Goal: Book appointment/travel/reservation

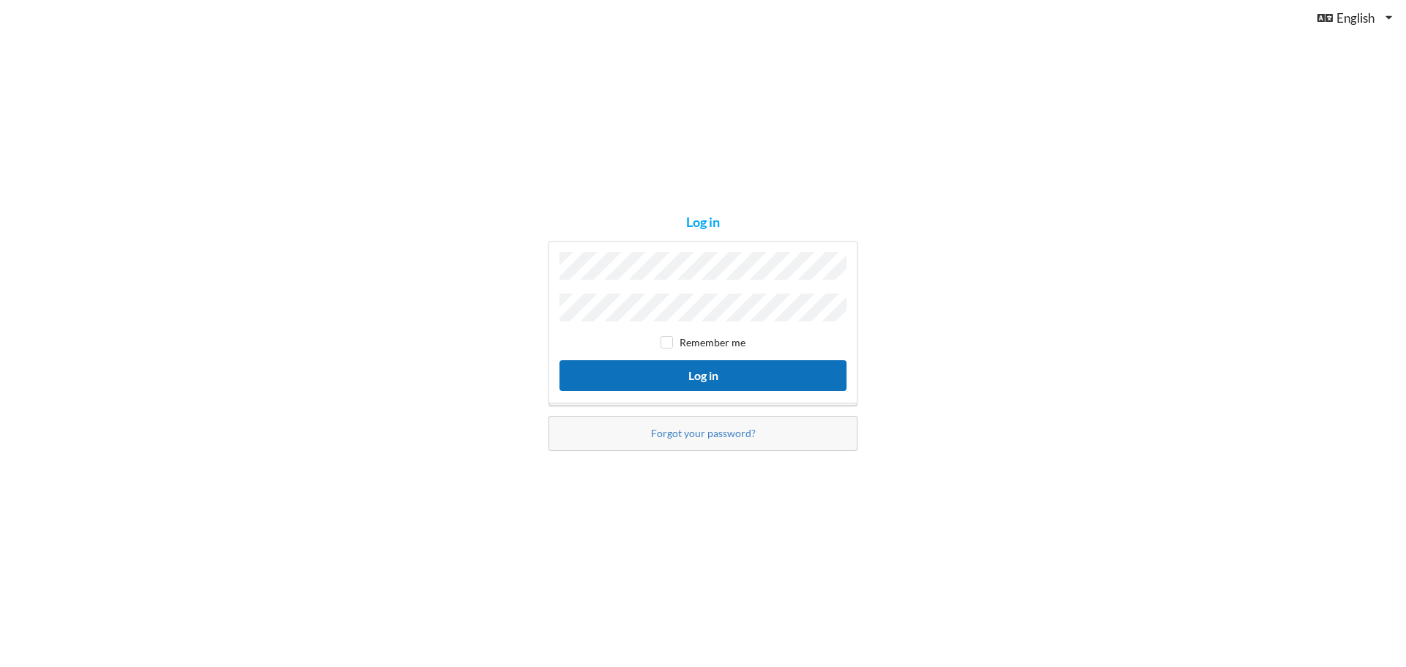
click at [706, 367] on button "Log in" at bounding box center [702, 375] width 287 height 30
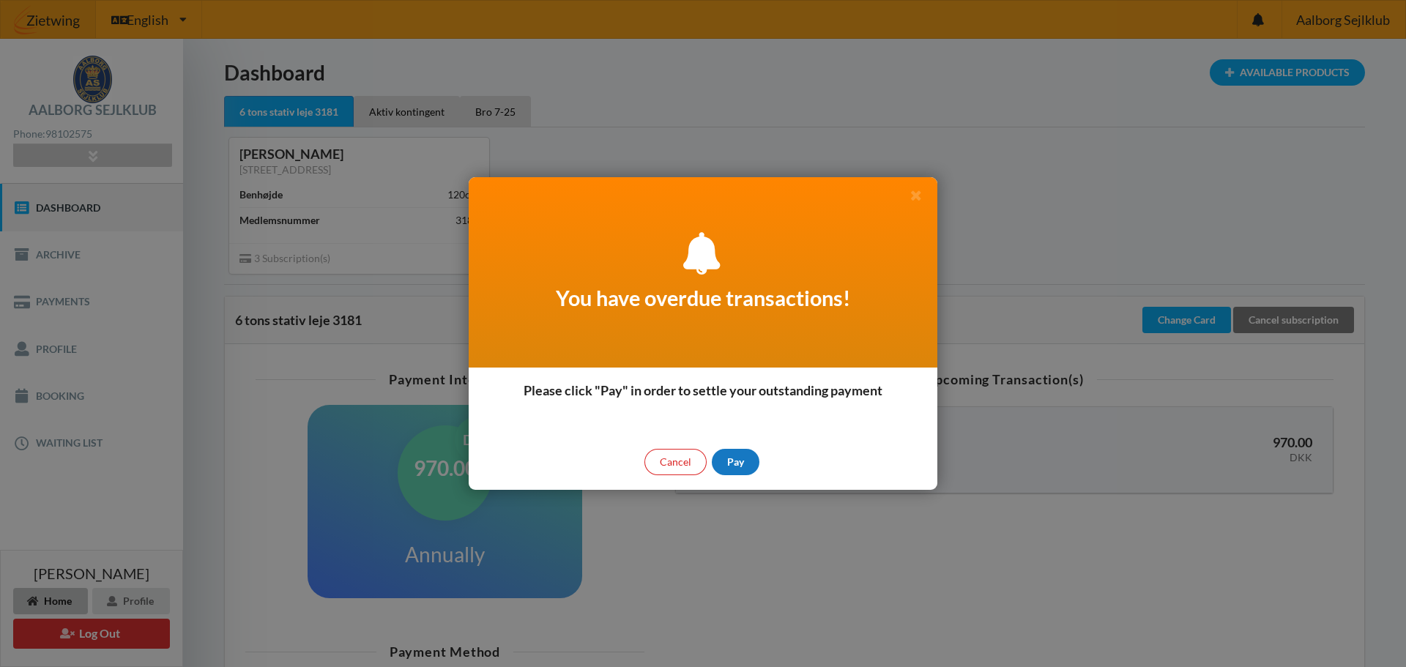
click at [727, 458] on div "Pay" at bounding box center [736, 462] width 48 height 26
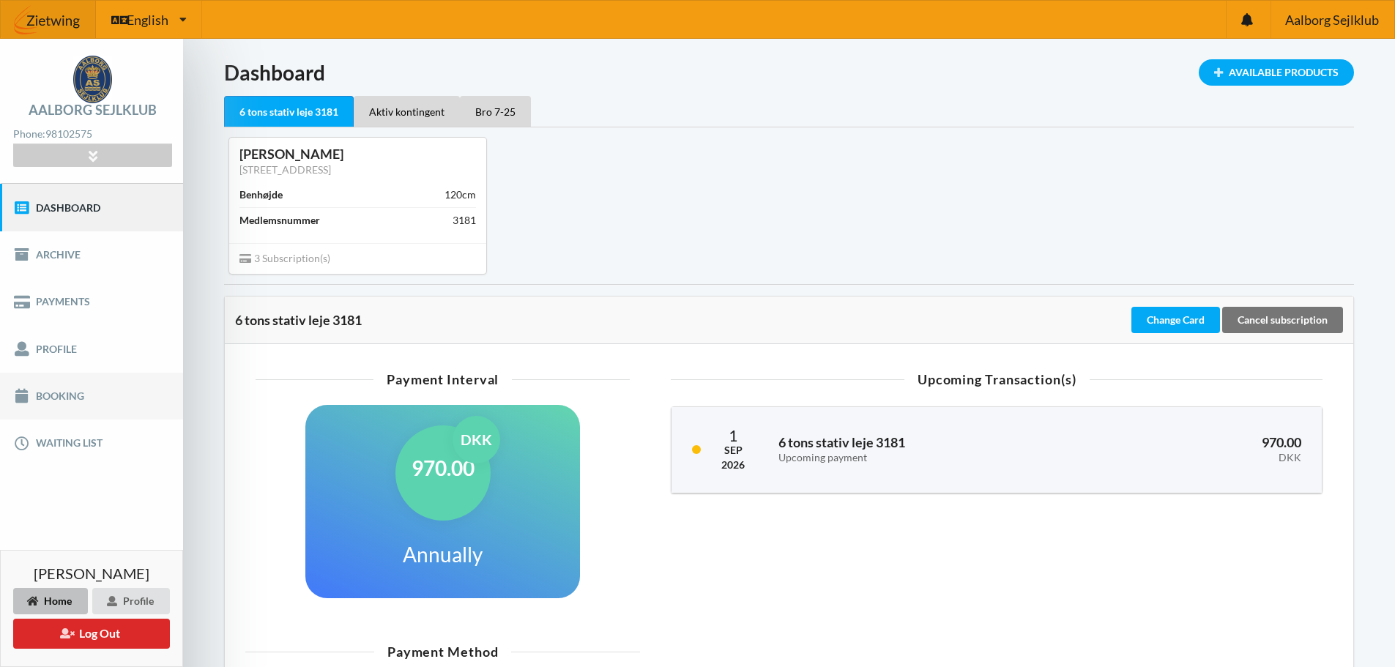
click at [48, 391] on link "Booking" at bounding box center [91, 396] width 183 height 47
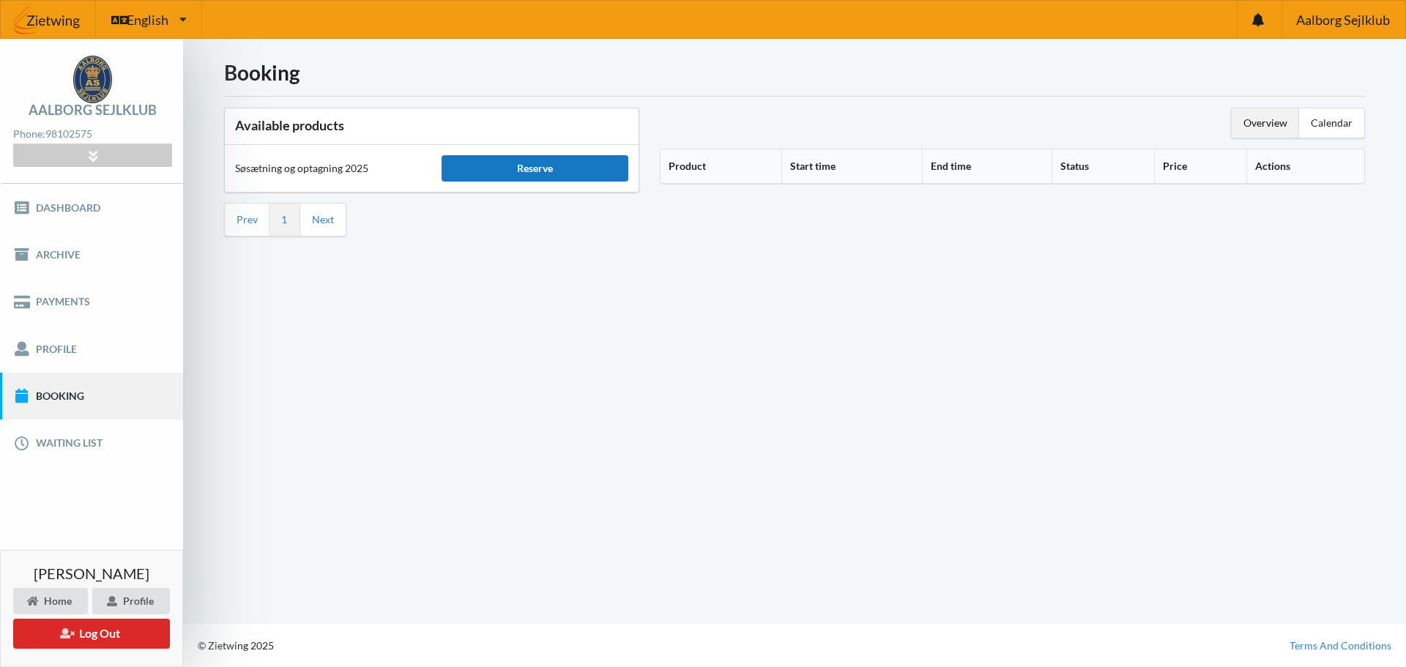
click at [540, 168] on div "Reserve" at bounding box center [534, 168] width 186 height 26
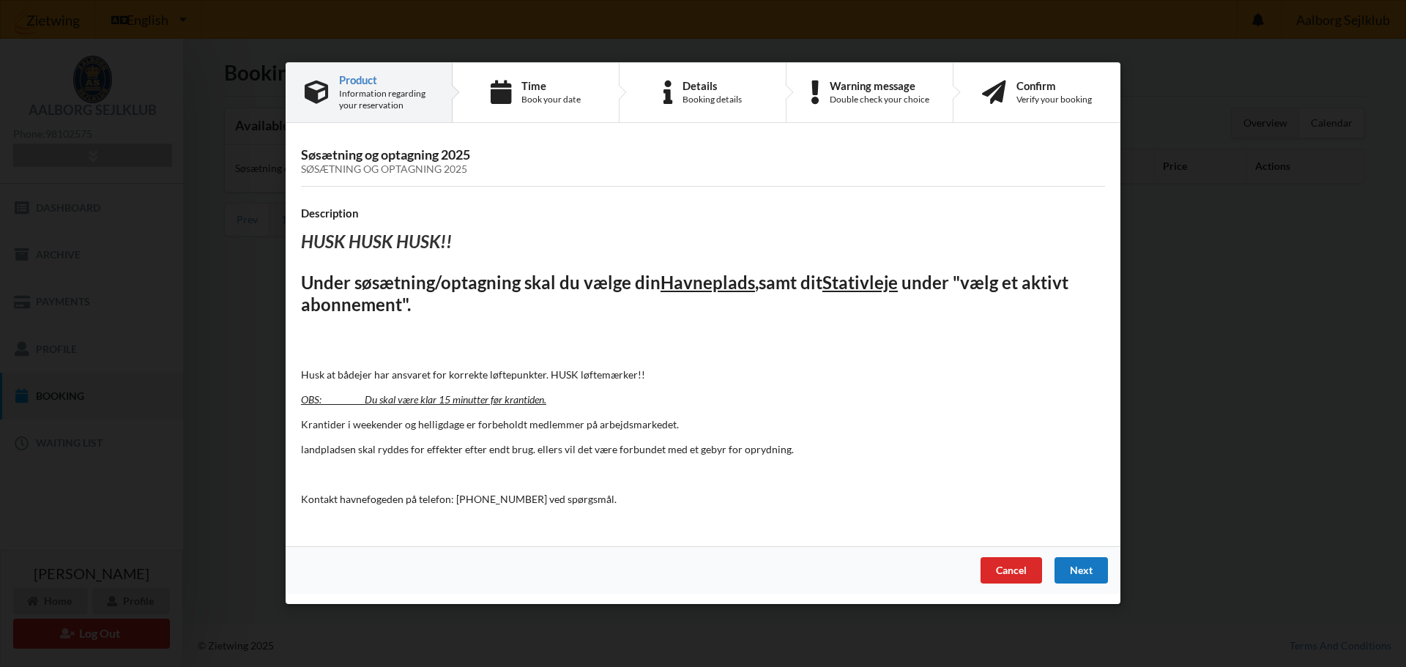
click at [1094, 568] on div "Next" at bounding box center [1080, 571] width 53 height 26
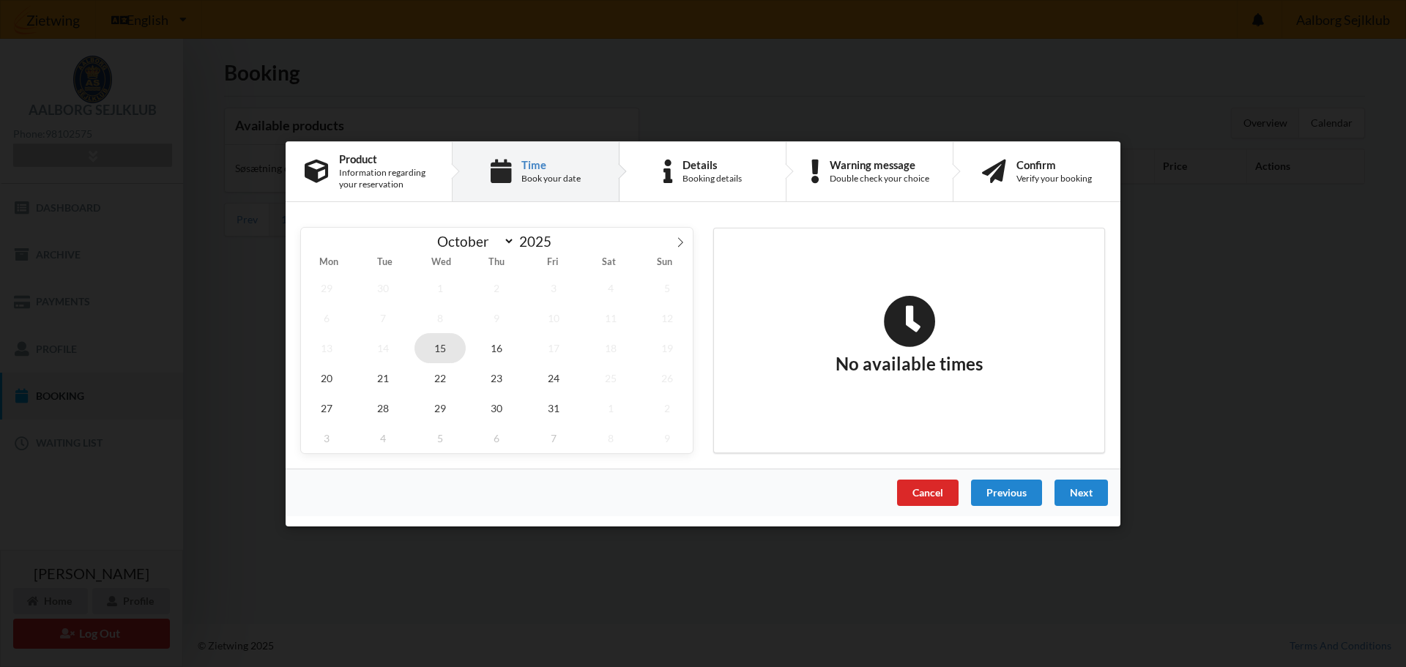
click at [438, 350] on span "15" at bounding box center [439, 347] width 51 height 30
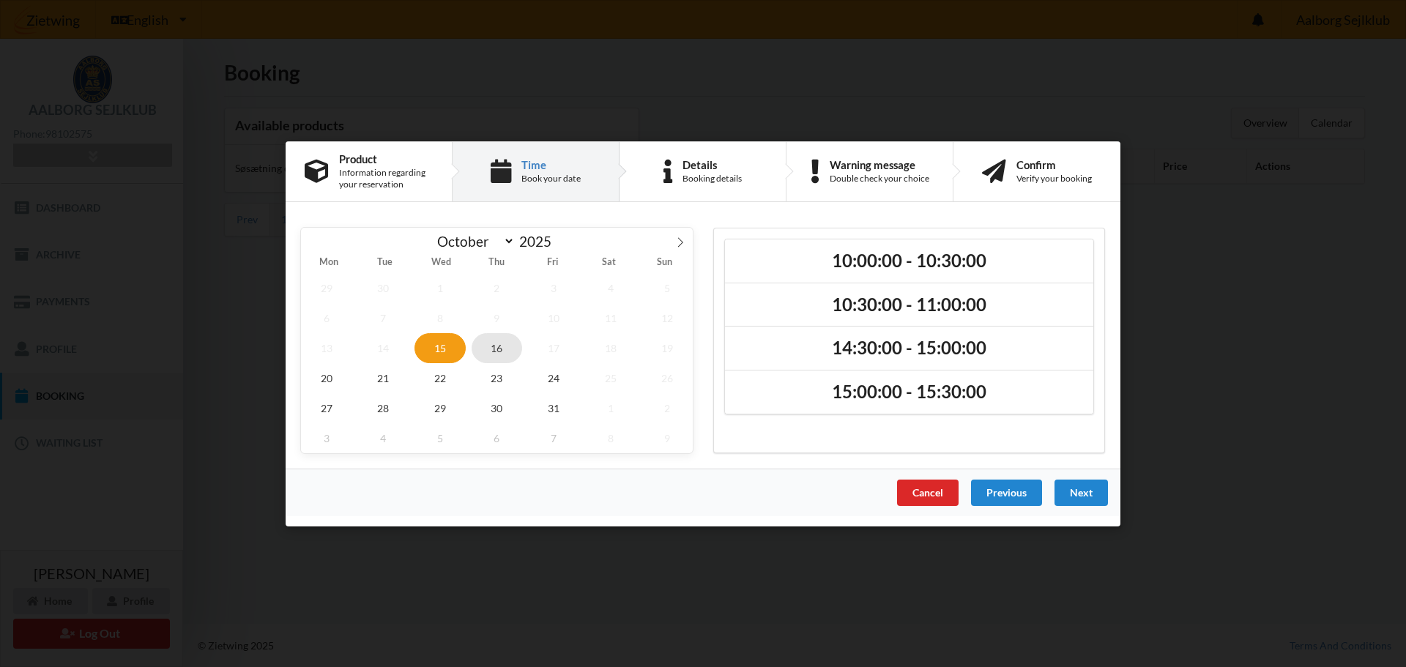
click at [497, 347] on span "16" at bounding box center [496, 347] width 51 height 30
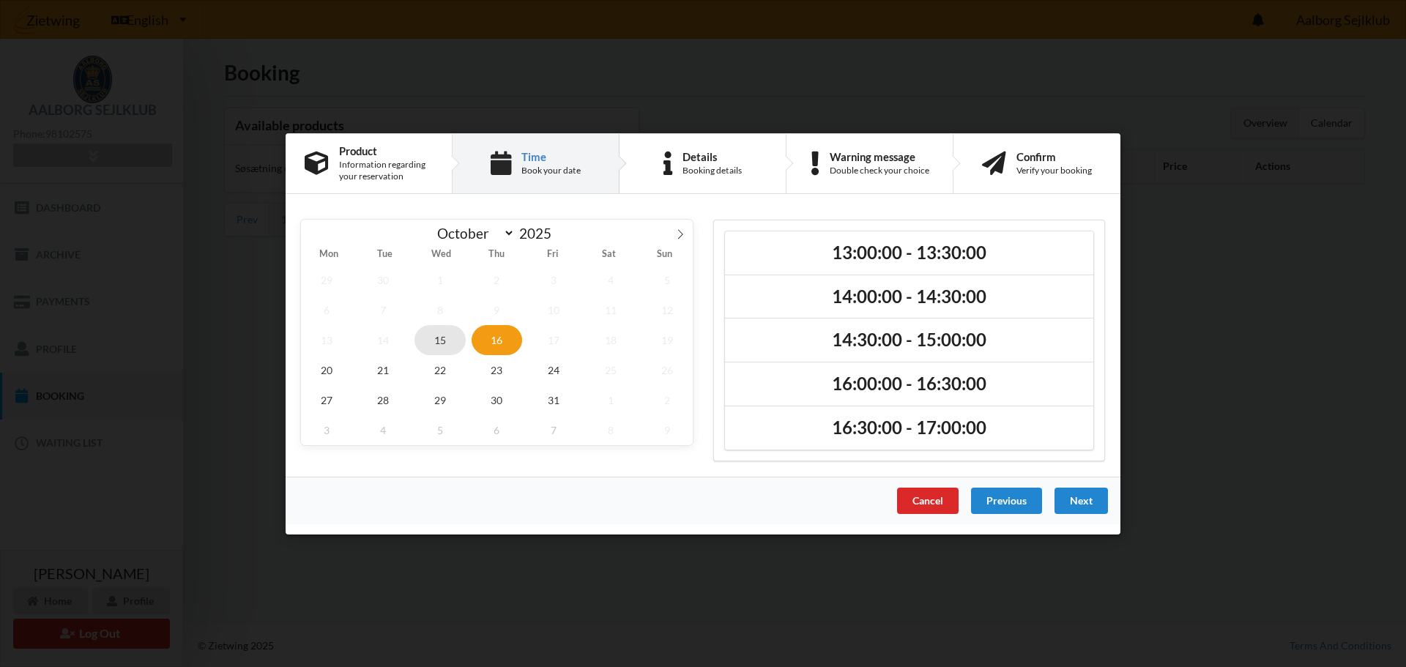
click at [444, 338] on span "15" at bounding box center [439, 339] width 51 height 30
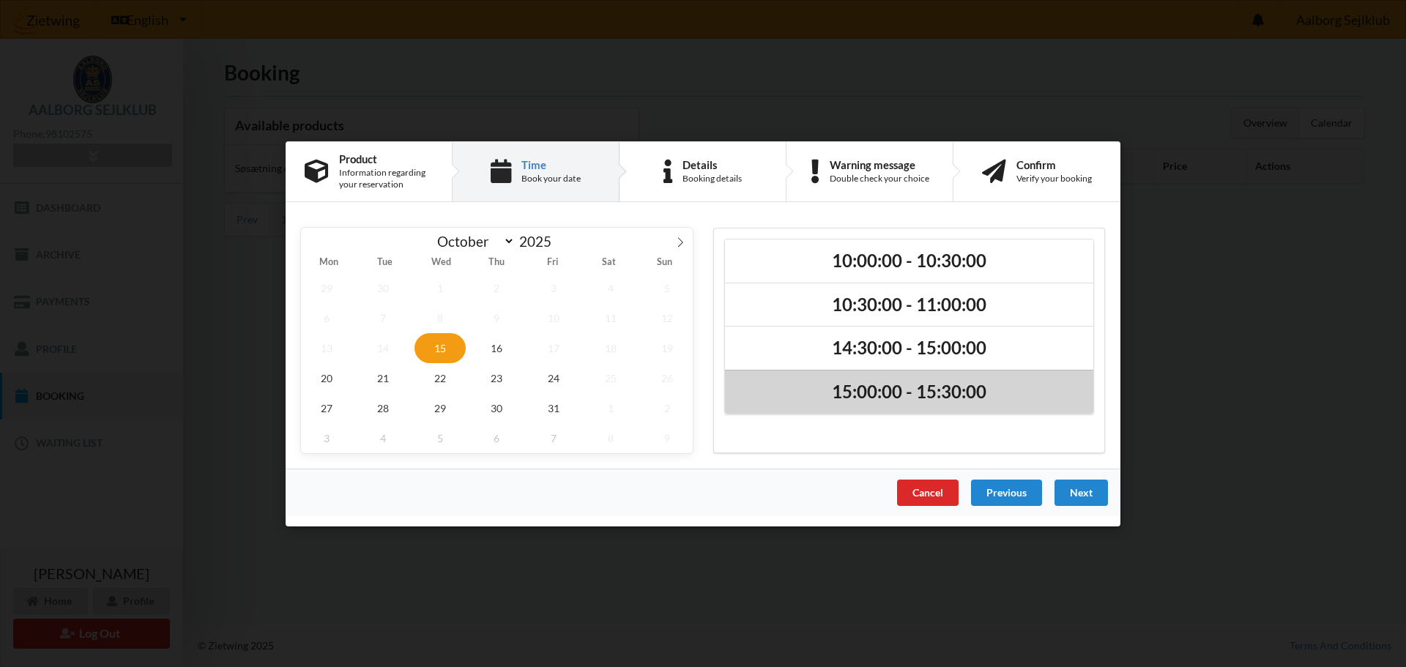
click at [938, 384] on h2 "15:00:00 - 15:30:00" at bounding box center [909, 392] width 348 height 23
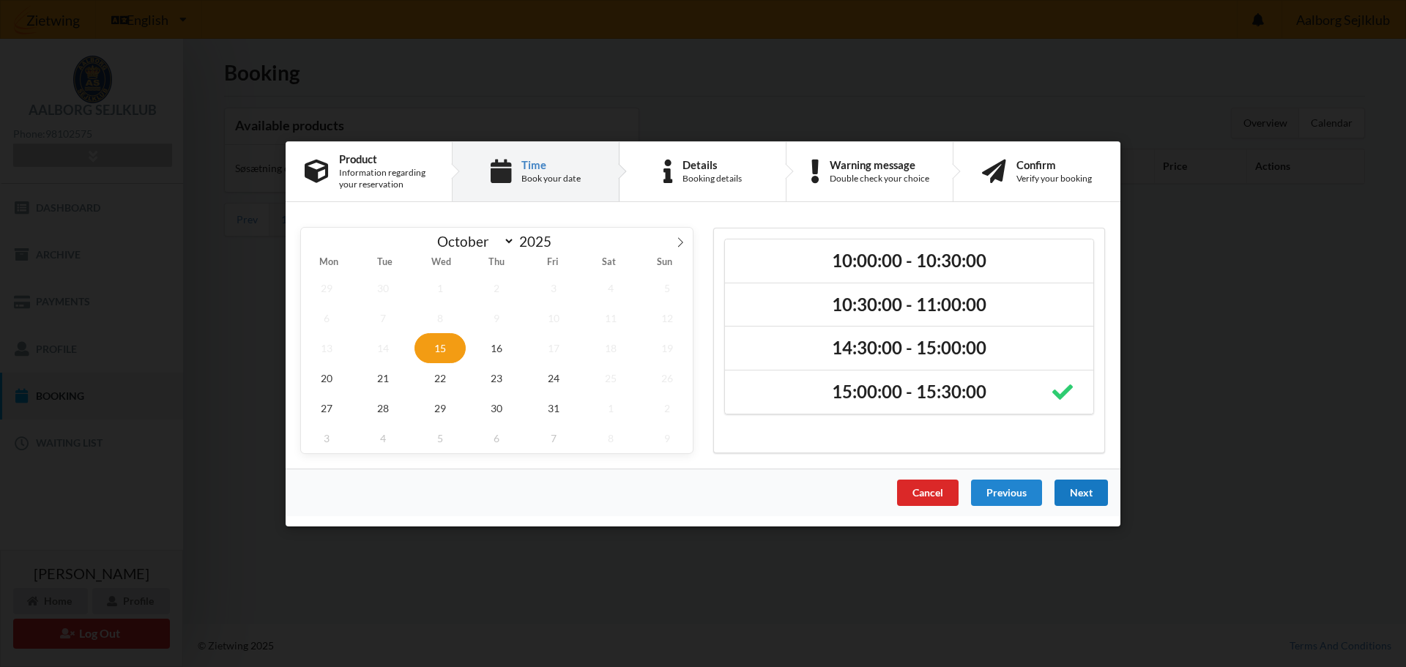
click at [1089, 499] on div "Next" at bounding box center [1080, 492] width 53 height 26
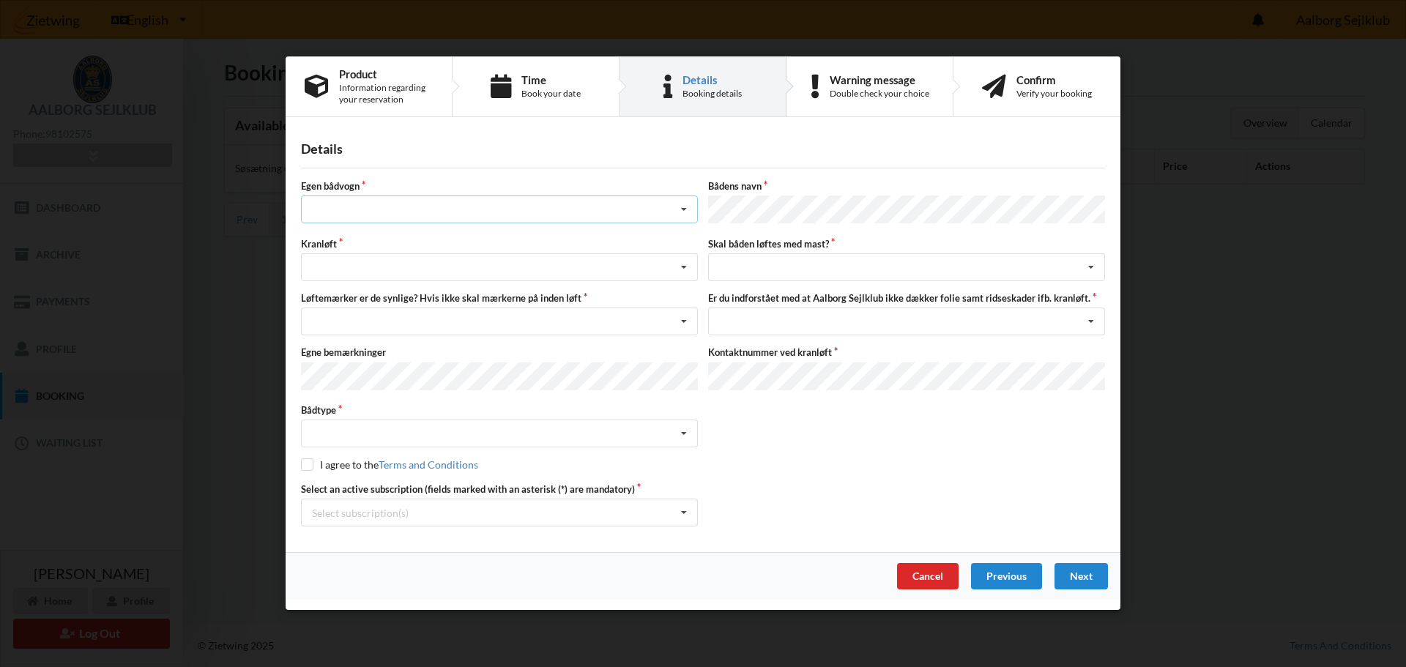
click at [685, 212] on icon at bounding box center [684, 210] width 22 height 27
click at [537, 290] on div "nej" at bounding box center [499, 290] width 395 height 27
click at [687, 266] on icon at bounding box center [684, 268] width 22 height 27
click at [550, 318] on div "Optagning" at bounding box center [499, 321] width 395 height 27
click at [687, 321] on icon at bounding box center [684, 322] width 22 height 27
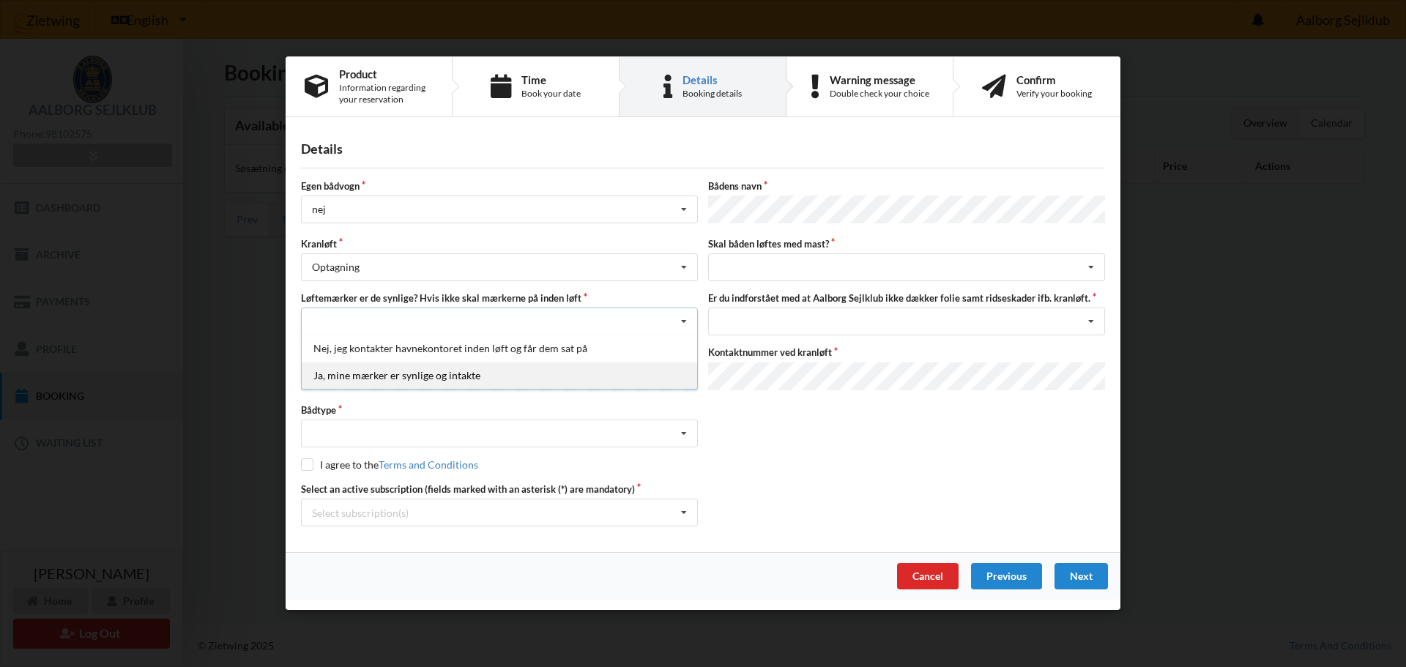
click at [425, 372] on div "Ja, mine mærker er synlige og intakte" at bounding box center [499, 375] width 395 height 27
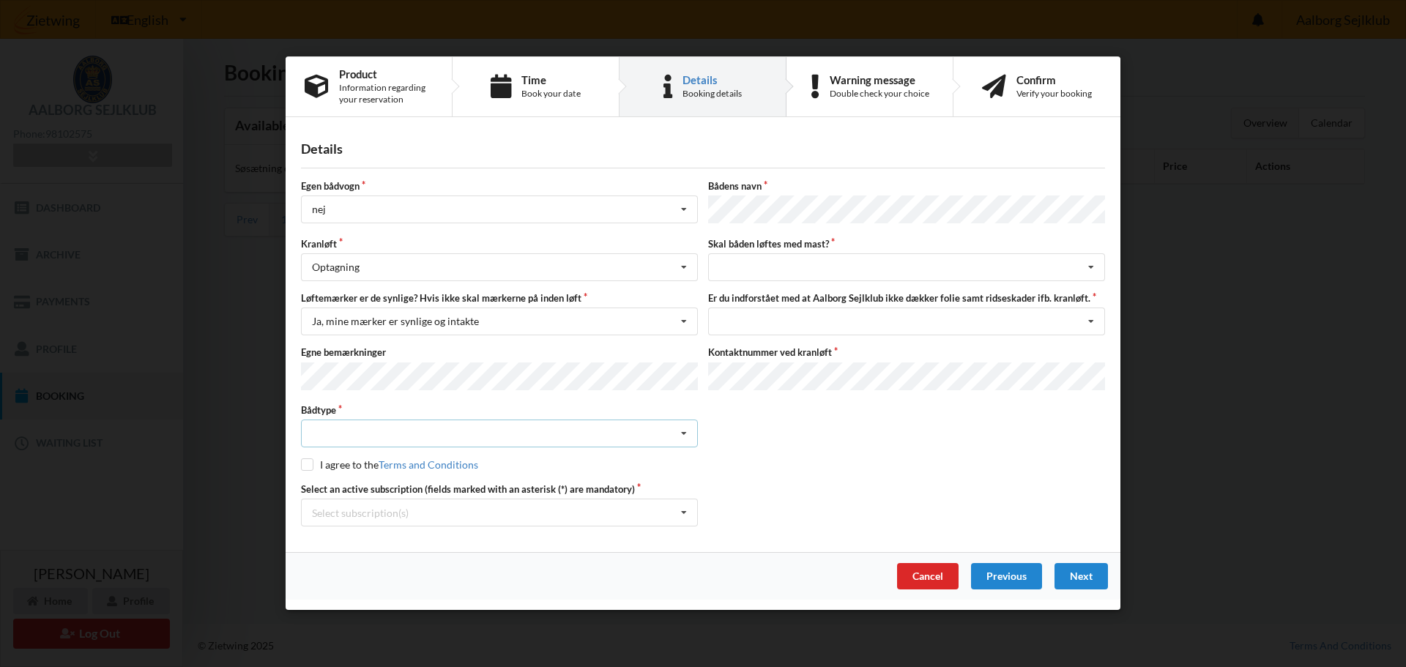
click at [682, 429] on icon at bounding box center [684, 434] width 22 height 27
click at [438, 478] on div "Sejlbåd" at bounding box center [499, 487] width 395 height 27
click at [302, 464] on input "checkbox" at bounding box center [307, 465] width 12 height 12
checkbox input "true"
click at [687, 510] on icon at bounding box center [684, 513] width 22 height 27
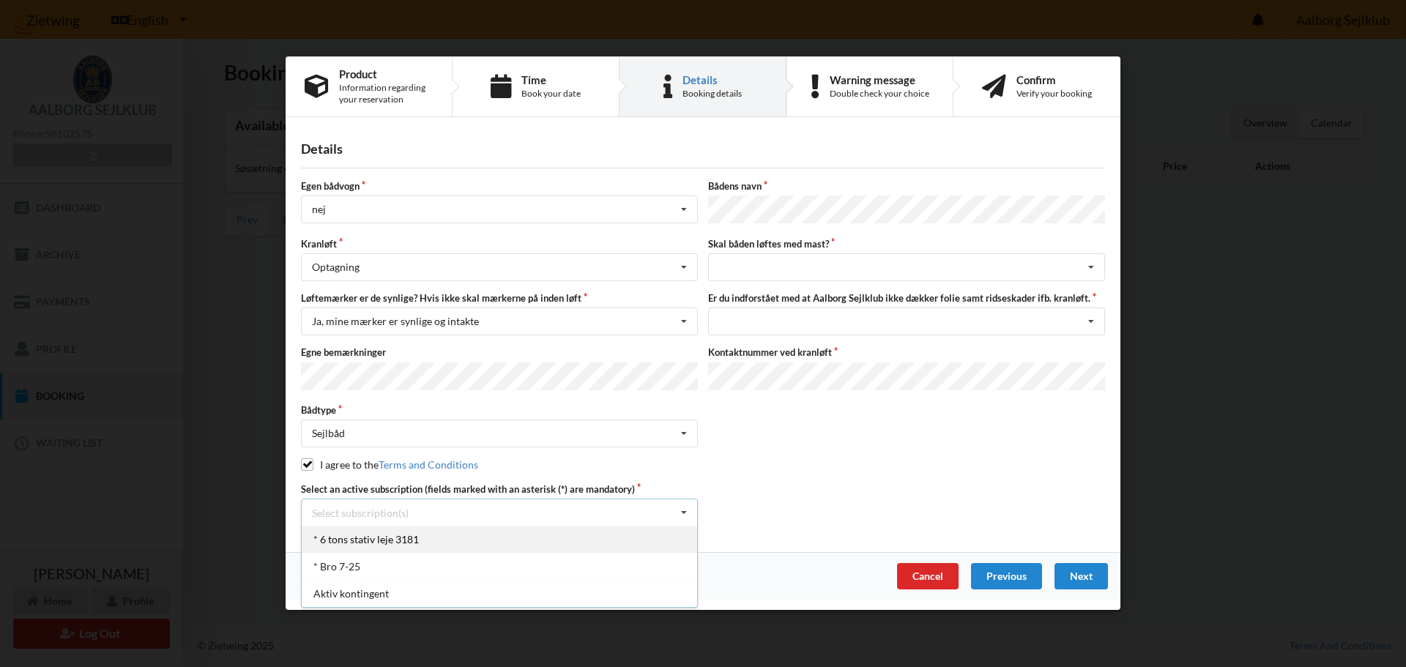
click at [412, 532] on div "* 6 tons stativ leje 3181" at bounding box center [499, 539] width 395 height 27
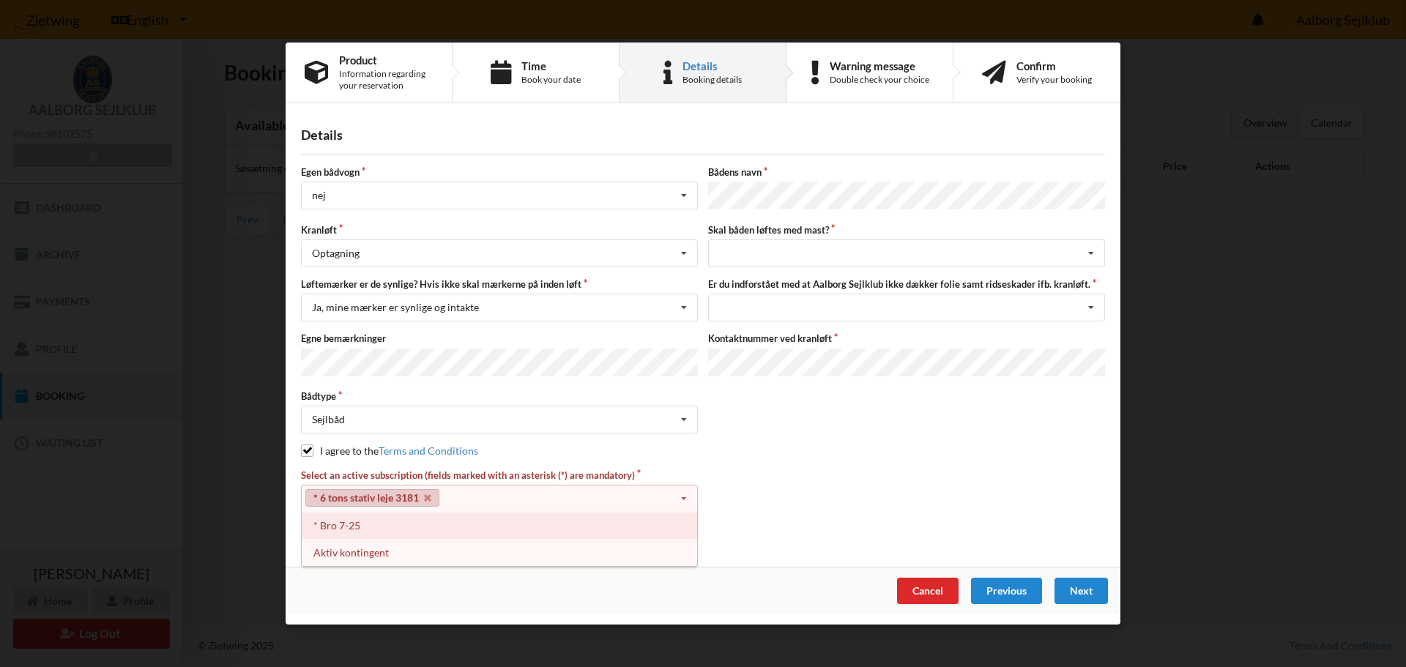
click at [608, 519] on div "* Bro 7-25" at bounding box center [499, 525] width 395 height 27
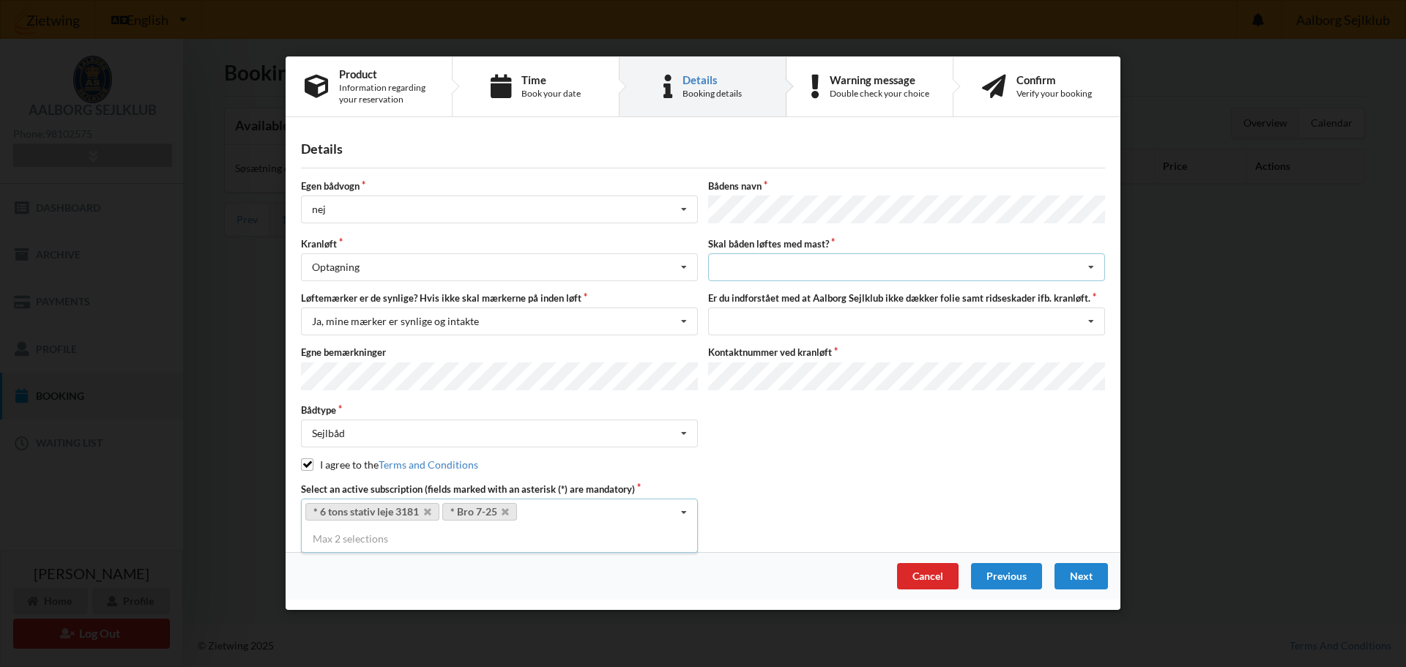
click at [792, 266] on div "intet valg ja nej" at bounding box center [906, 268] width 397 height 28
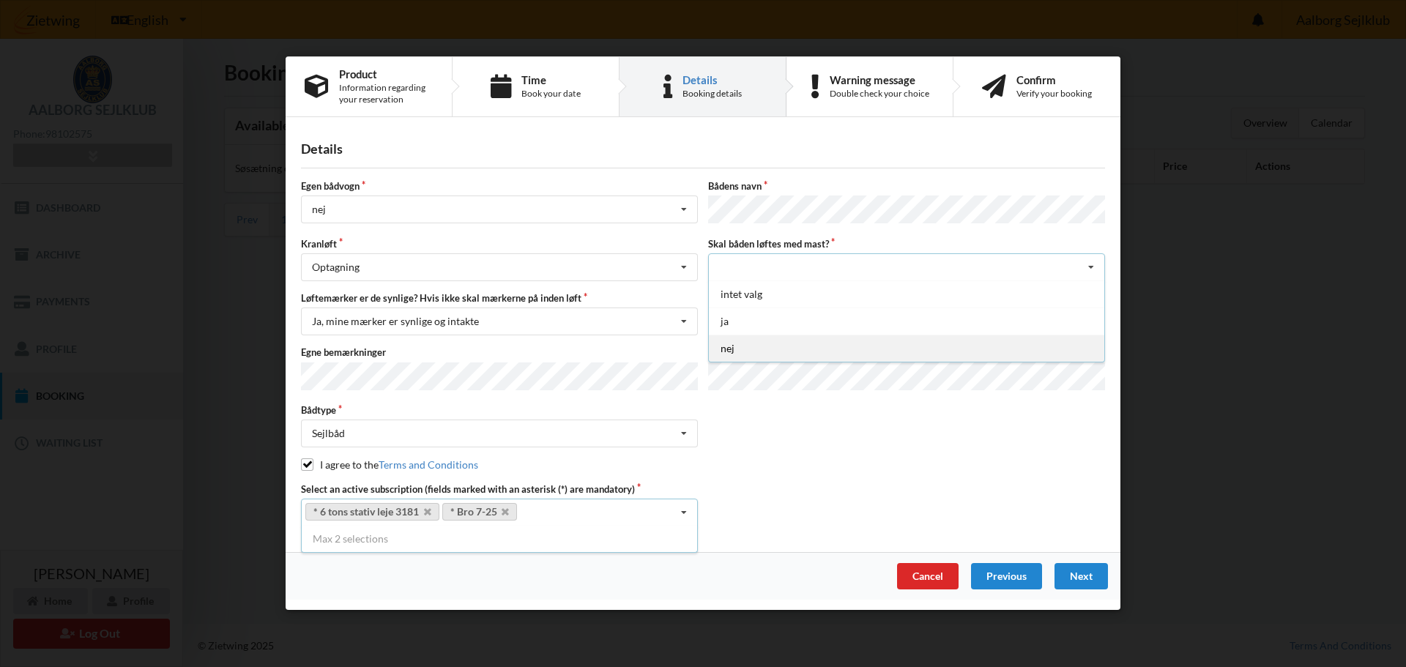
click at [722, 350] on div "nej" at bounding box center [906, 348] width 395 height 27
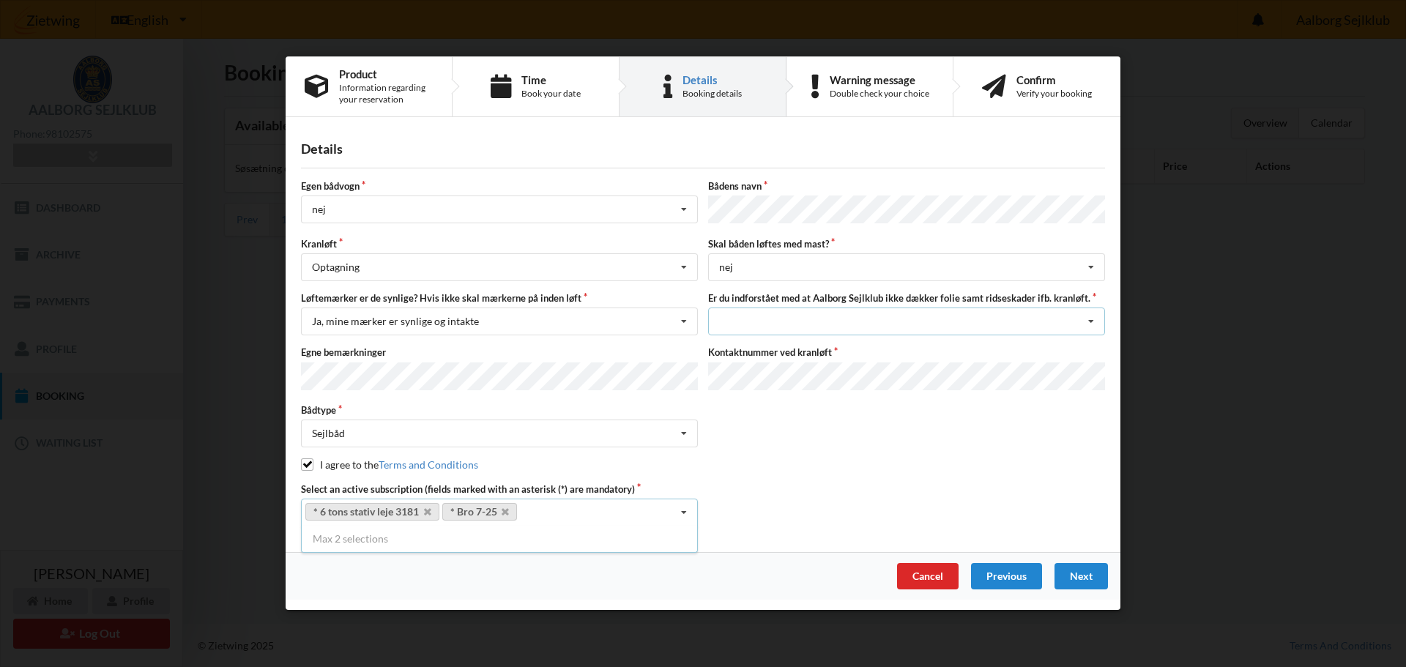
click at [853, 322] on div "Jeg har tæpper med og tager selv ansvaret for eventuelle folie samt ridseskader…" at bounding box center [906, 322] width 397 height 28
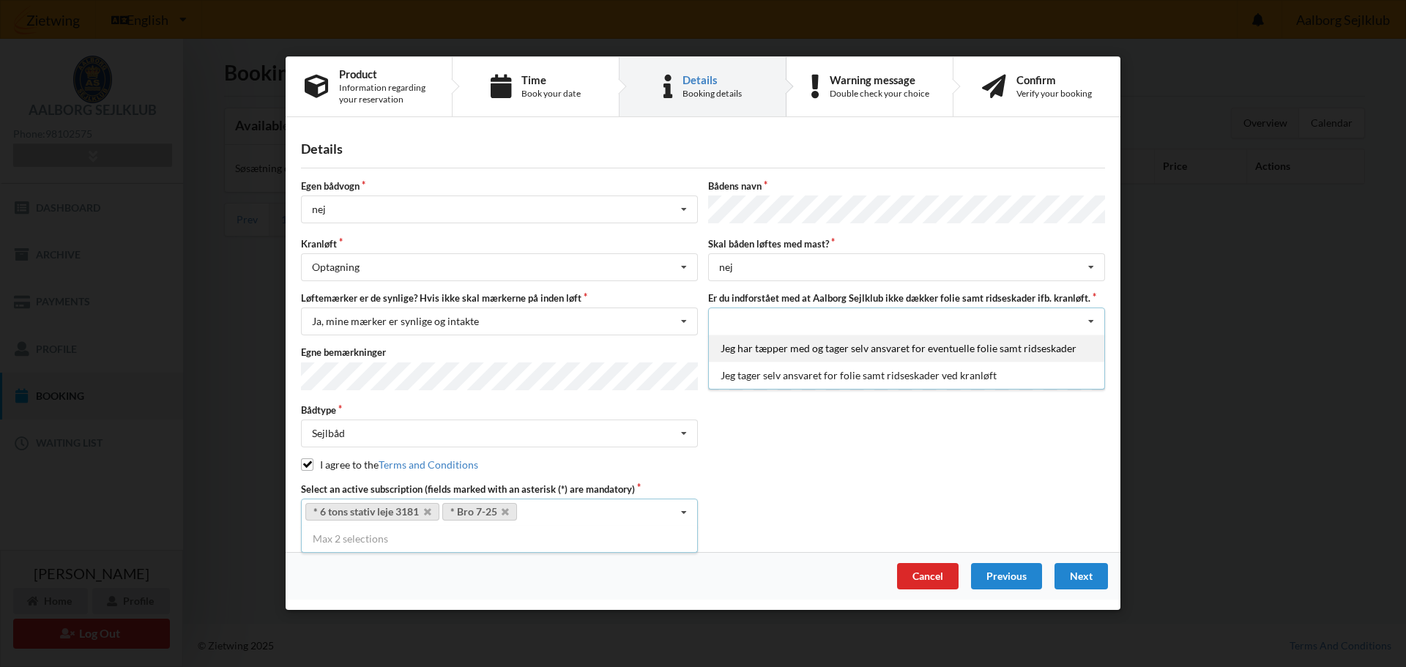
click at [781, 348] on div "Jeg har tæpper med og tager selv ansvaret for eventuelle folie samt ridseskader" at bounding box center [906, 348] width 395 height 27
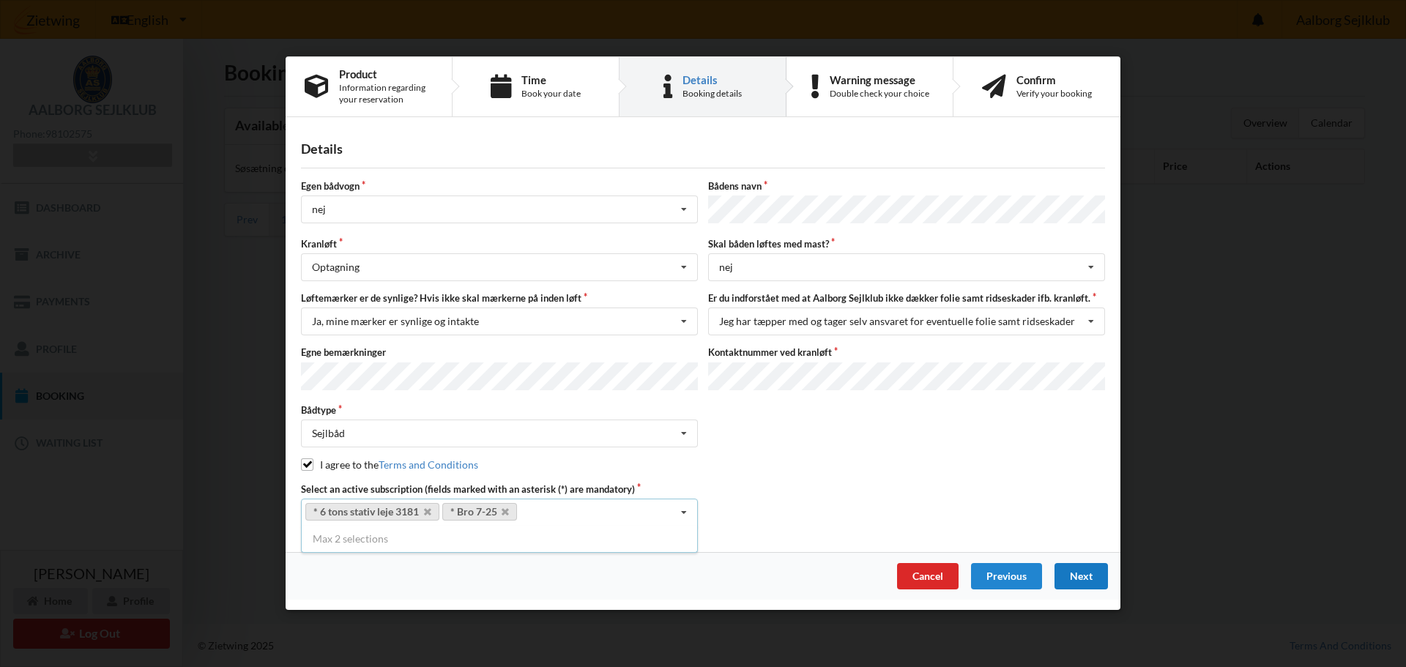
click at [1077, 572] on div "Next" at bounding box center [1080, 577] width 53 height 26
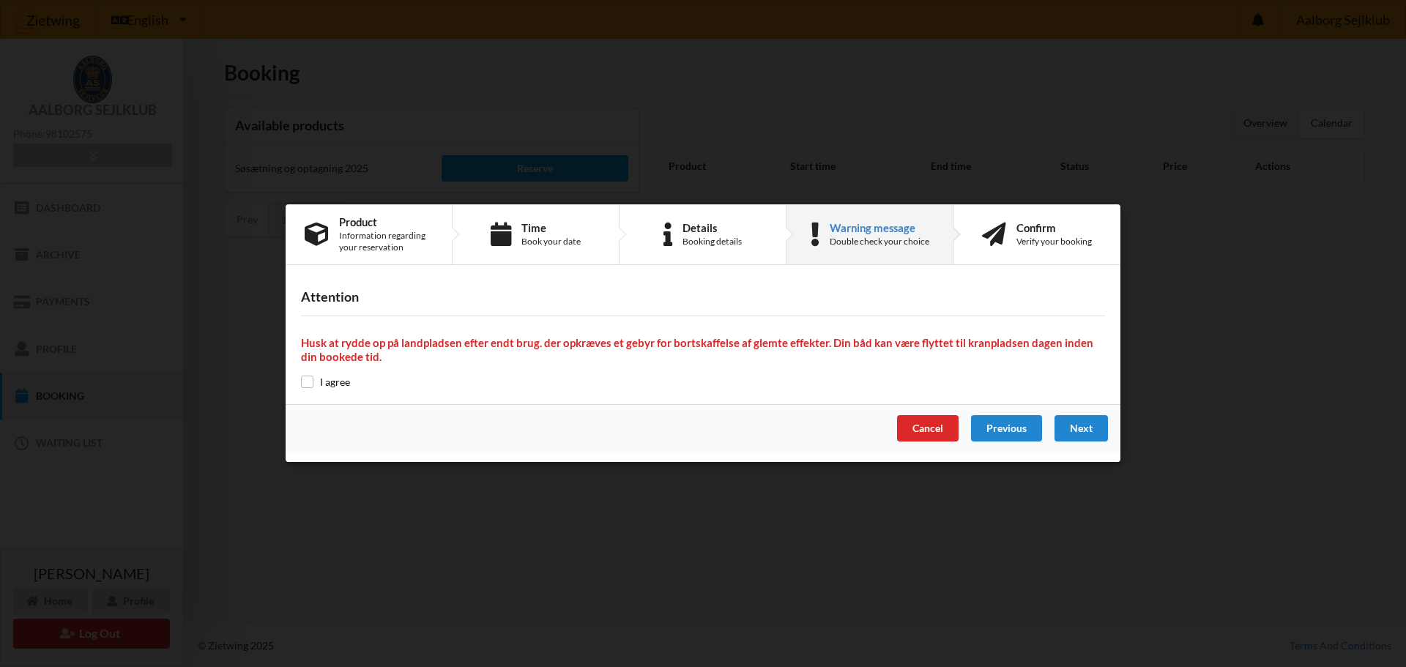
click at [311, 382] on input "checkbox" at bounding box center [307, 382] width 12 height 12
checkbox input "true"
click at [1087, 423] on div "Next" at bounding box center [1080, 429] width 53 height 26
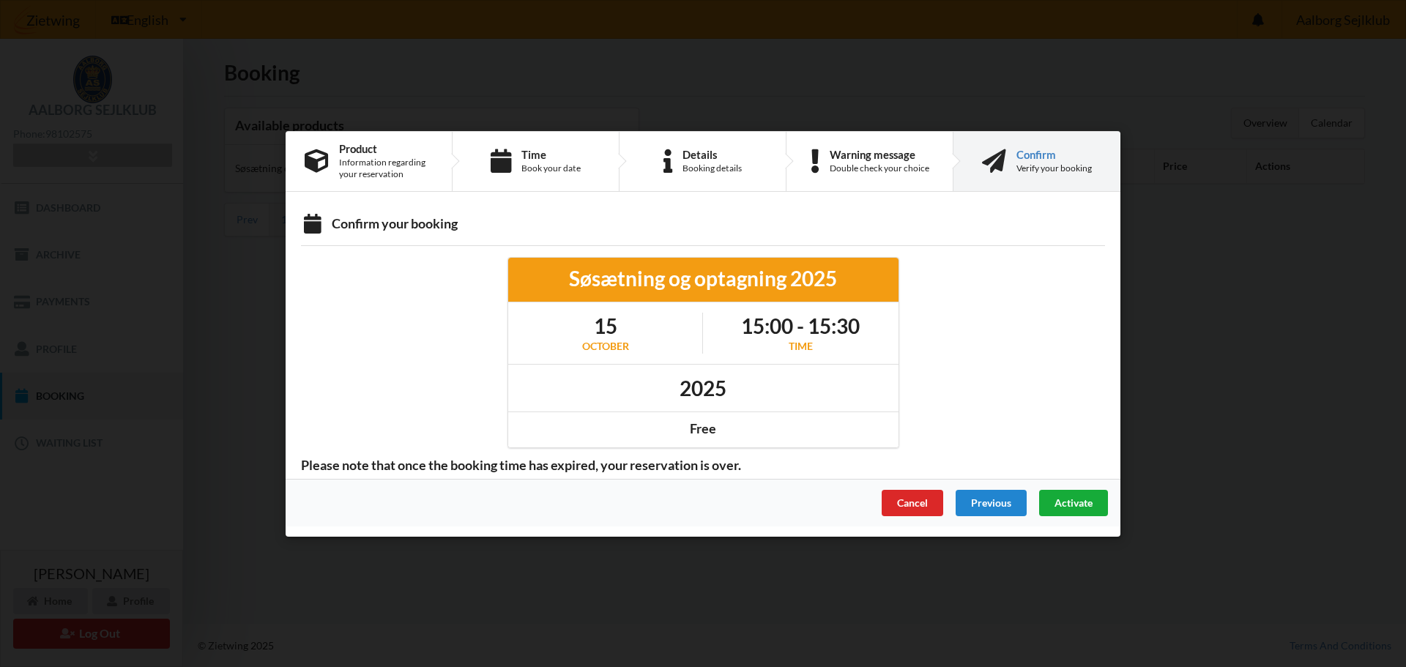
click at [1068, 499] on span "Activate" at bounding box center [1073, 502] width 38 height 12
